Goal: Task Accomplishment & Management: Use online tool/utility

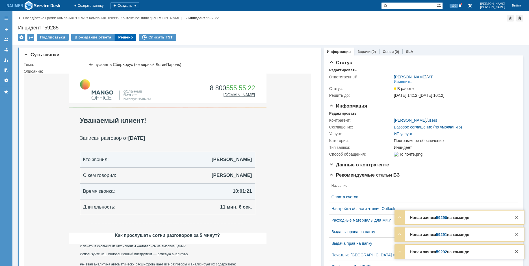
click at [119, 37] on div "Решено" at bounding box center [125, 37] width 21 height 7
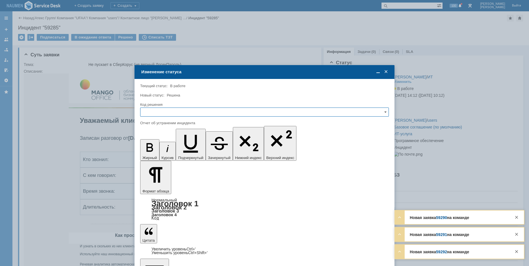
click at [193, 112] on input "text" at bounding box center [264, 111] width 249 height 9
click at [164, 150] on span "Решено" at bounding box center [264, 150] width 241 height 5
type input "Решено"
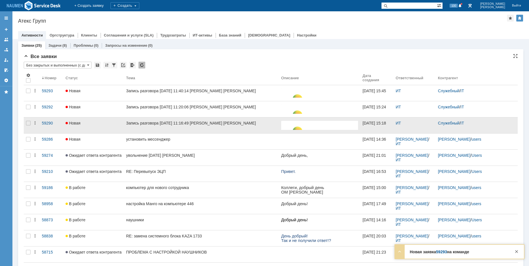
click at [29, 120] on div at bounding box center [28, 125] width 9 height 16
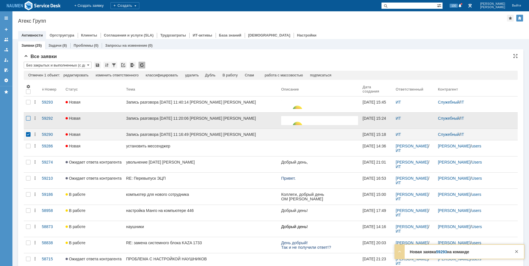
click at [29, 116] on div at bounding box center [28, 121] width 9 height 16
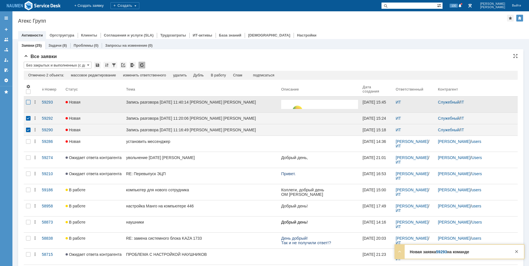
click at [28, 100] on div at bounding box center [28, 102] width 5 height 5
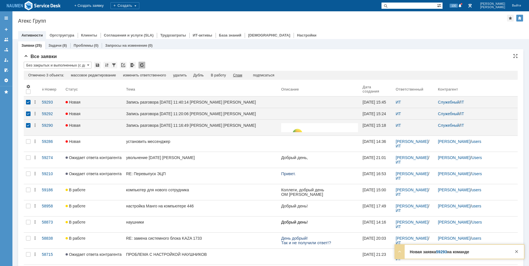
click at [239, 75] on div "Спам" at bounding box center [237, 75] width 9 height 5
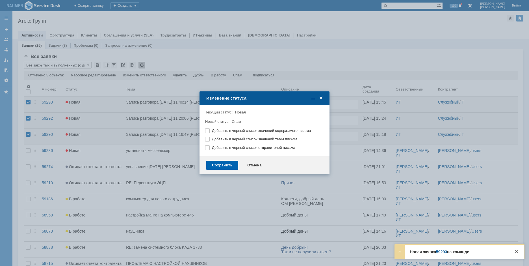
click at [226, 164] on div "Сохранить" at bounding box center [222, 165] width 32 height 9
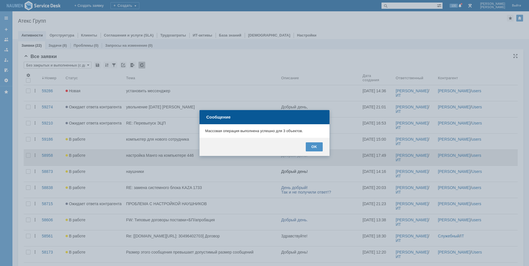
click at [320, 150] on div "OK" at bounding box center [314, 146] width 17 height 9
